Goal: Information Seeking & Learning: Learn about a topic

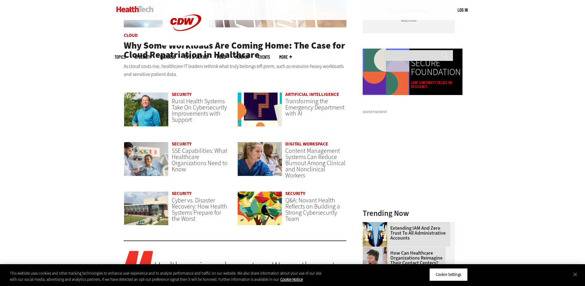
scroll to position [461, 0]
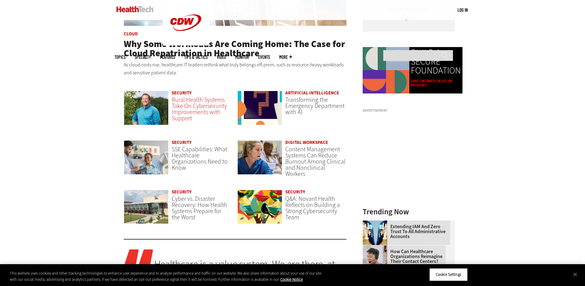
click at [184, 101] on span "Rural Health Systems Take On Cybersecurity Improvements with Support" at bounding box center [199, 109] width 55 height 27
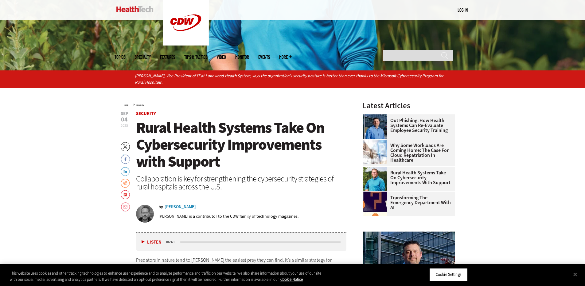
scroll to position [184, 0]
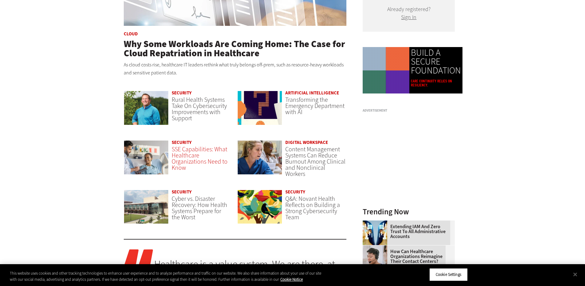
click at [194, 163] on span "SSE Capabilities: What Healthcare Organizations Need to Know" at bounding box center [200, 158] width 56 height 27
click at [181, 211] on span "Cyber vs. Disaster Recovery: How Health Systems Prepare for the Worst" at bounding box center [200, 207] width 56 height 27
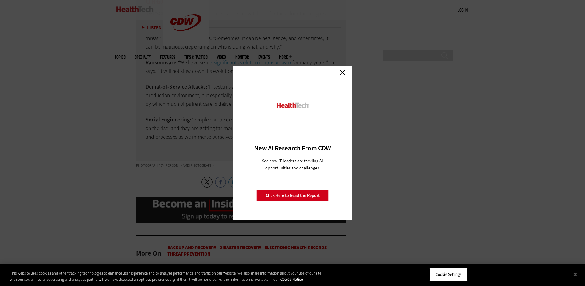
scroll to position [1321, 0]
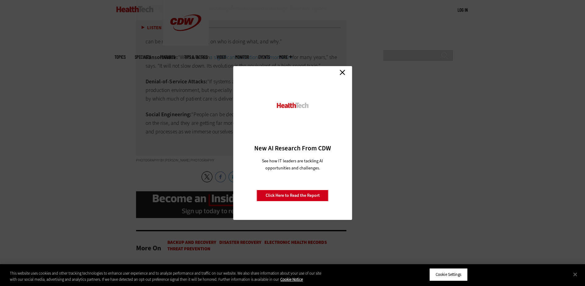
click at [342, 75] on link "Close" at bounding box center [342, 72] width 9 height 9
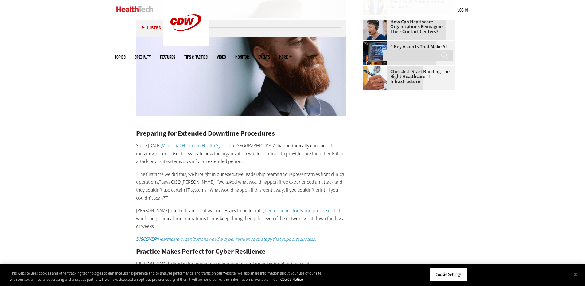
scroll to position [952, 0]
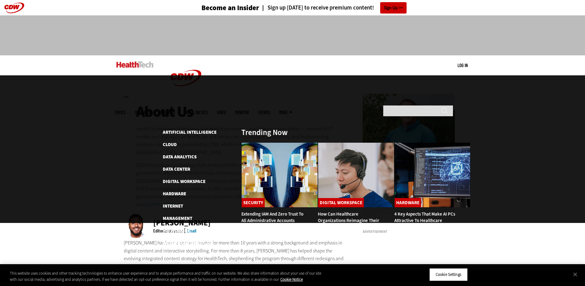
click at [126, 110] on span "Topics" at bounding box center [120, 112] width 11 height 5
click at [178, 227] on link "Networking" at bounding box center [177, 230] width 28 height 6
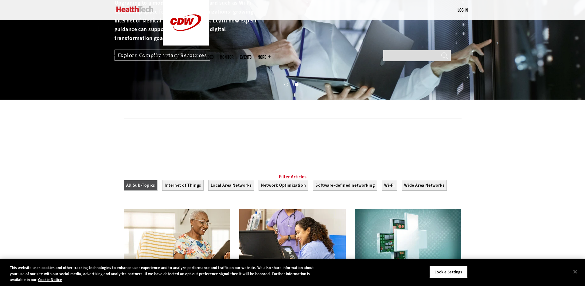
scroll to position [61, 0]
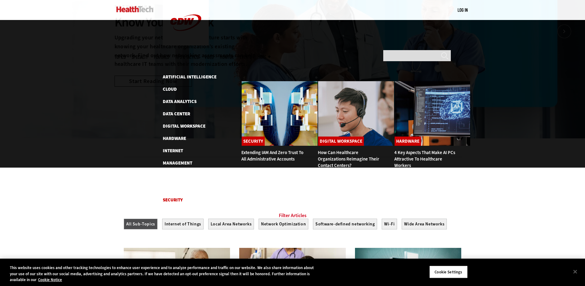
click at [173, 197] on link "Security" at bounding box center [173, 200] width 20 height 6
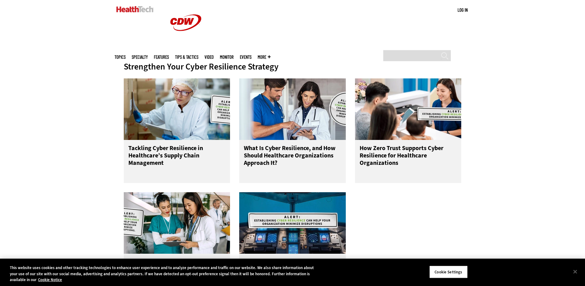
scroll to position [276, 0]
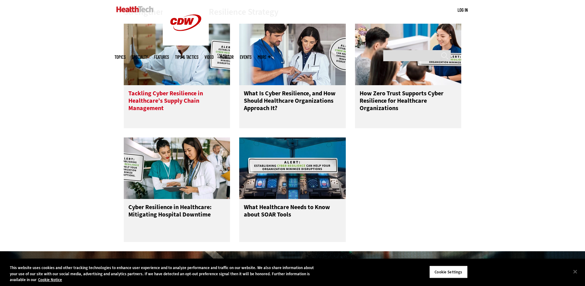
click at [170, 96] on h3 "Tackling Cyber Resilience in Healthcare’s Supply Chain Management" at bounding box center [176, 102] width 97 height 25
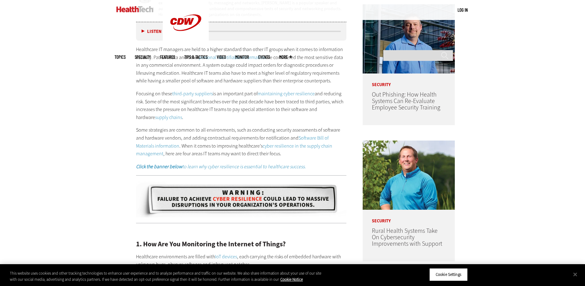
scroll to position [399, 0]
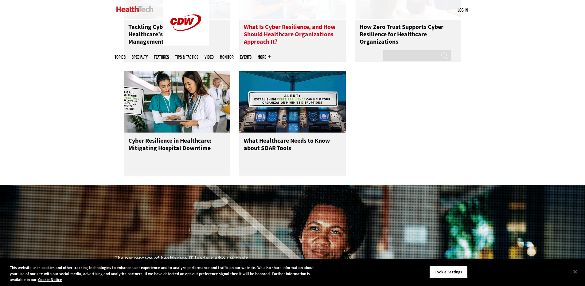
scroll to position [307, 0]
